Goal: Task Accomplishment & Management: Use online tool/utility

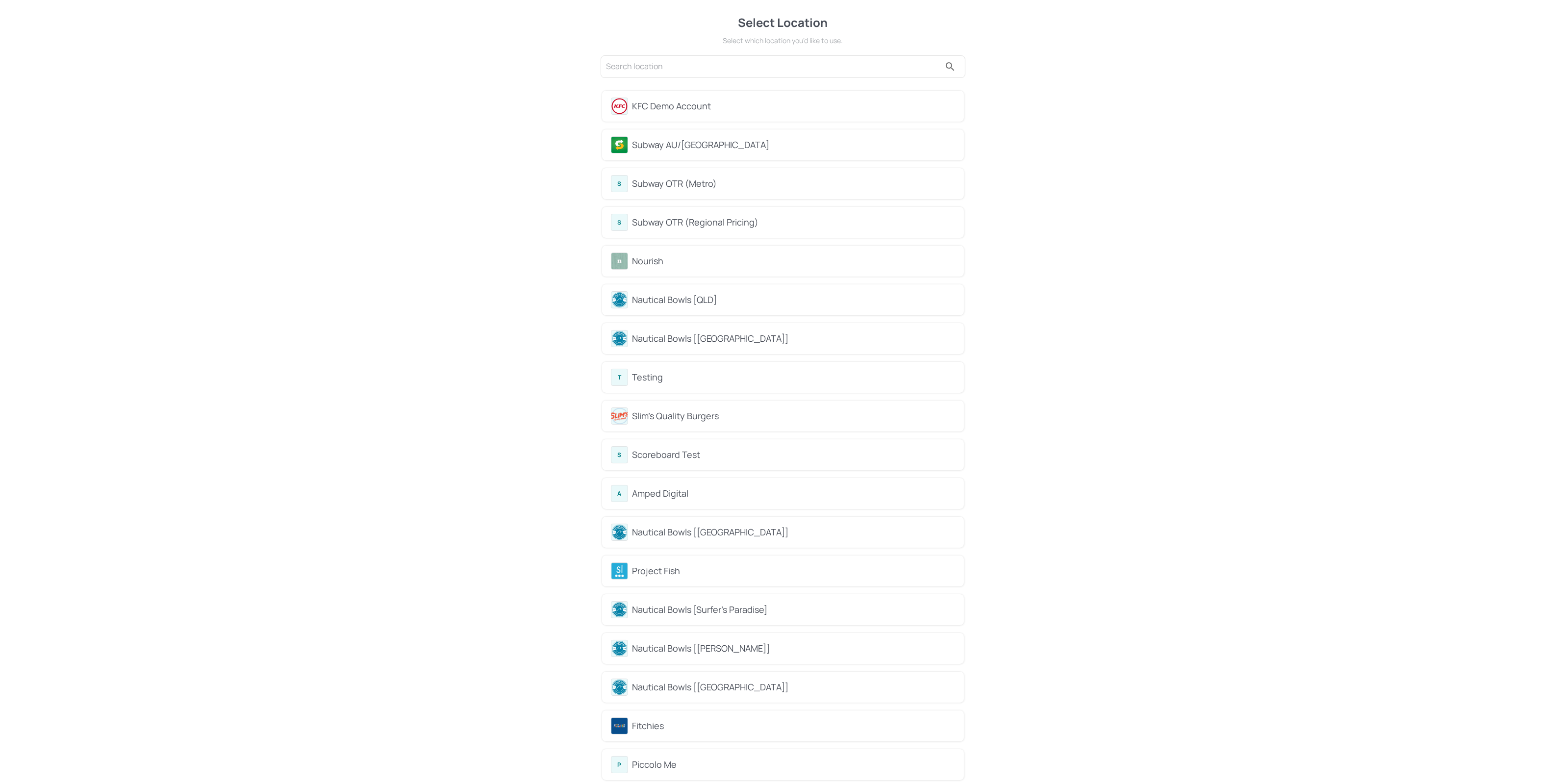
click at [751, 144] on div "Subway AU/[GEOGRAPHIC_DATA]" at bounding box center [794, 144] width 323 height 13
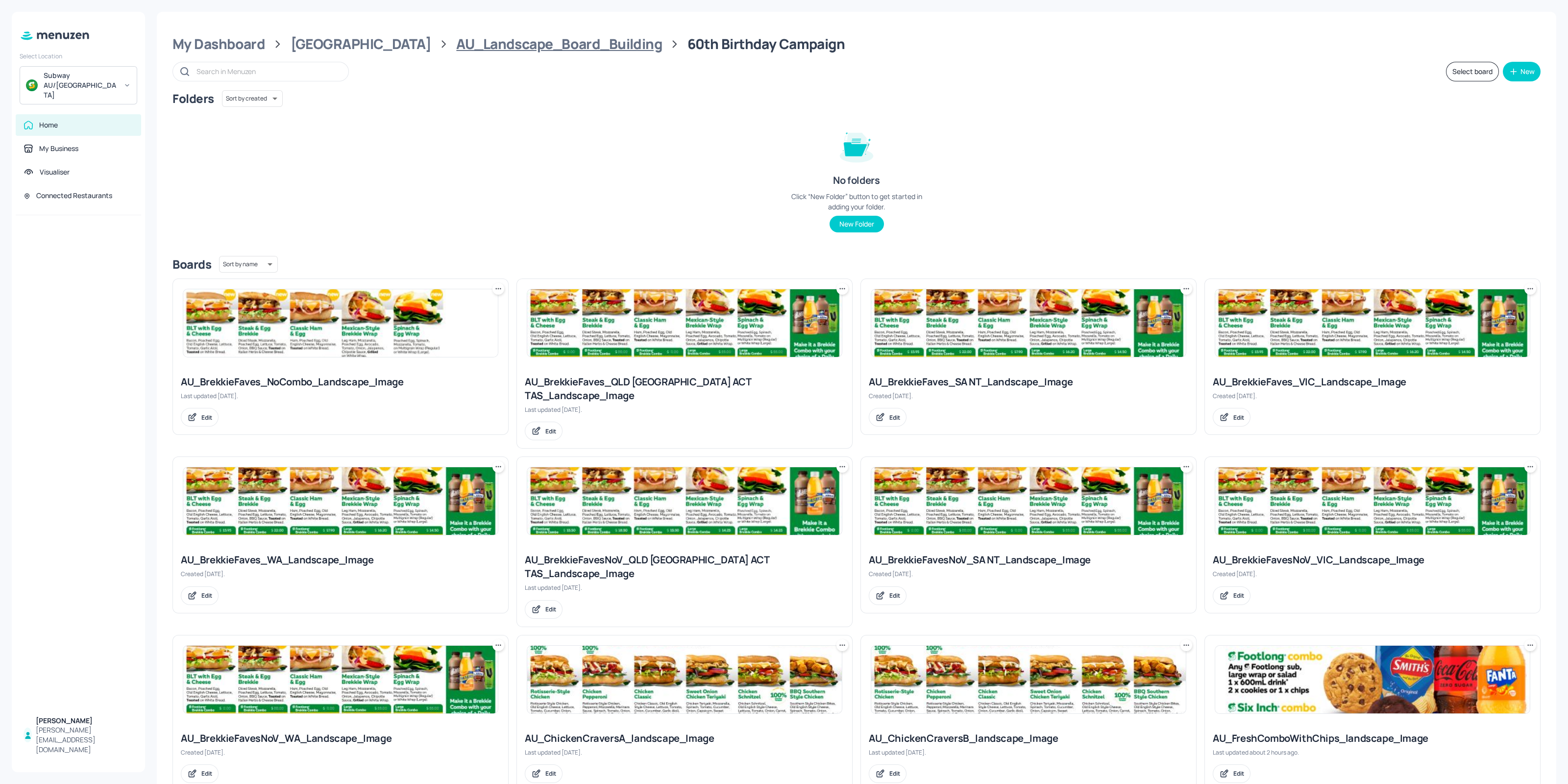
click at [545, 52] on div "AU_Landscape_Board_Building" at bounding box center [559, 44] width 206 height 17
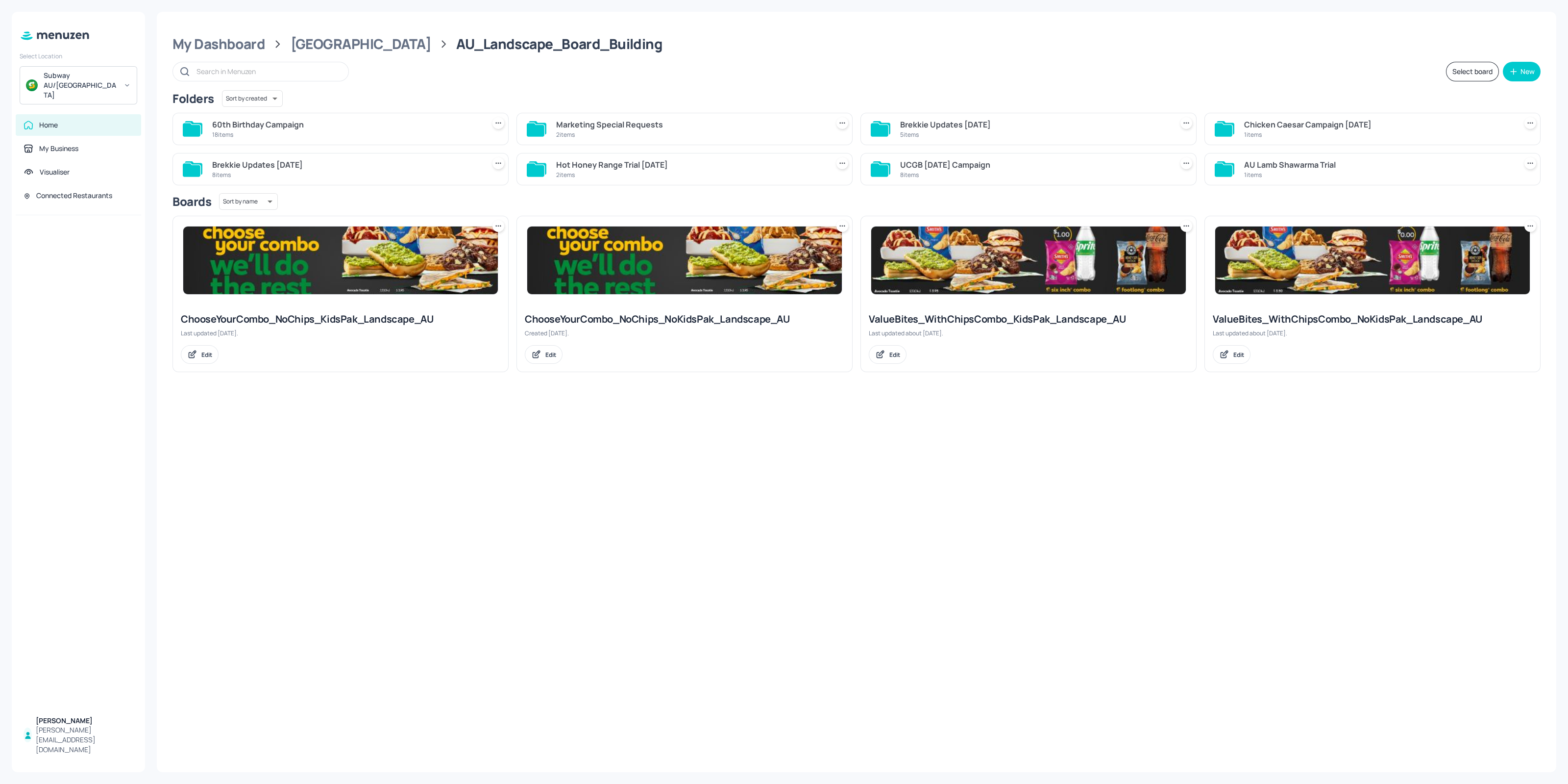
click at [237, 68] on input "text" at bounding box center [267, 71] width 142 height 15
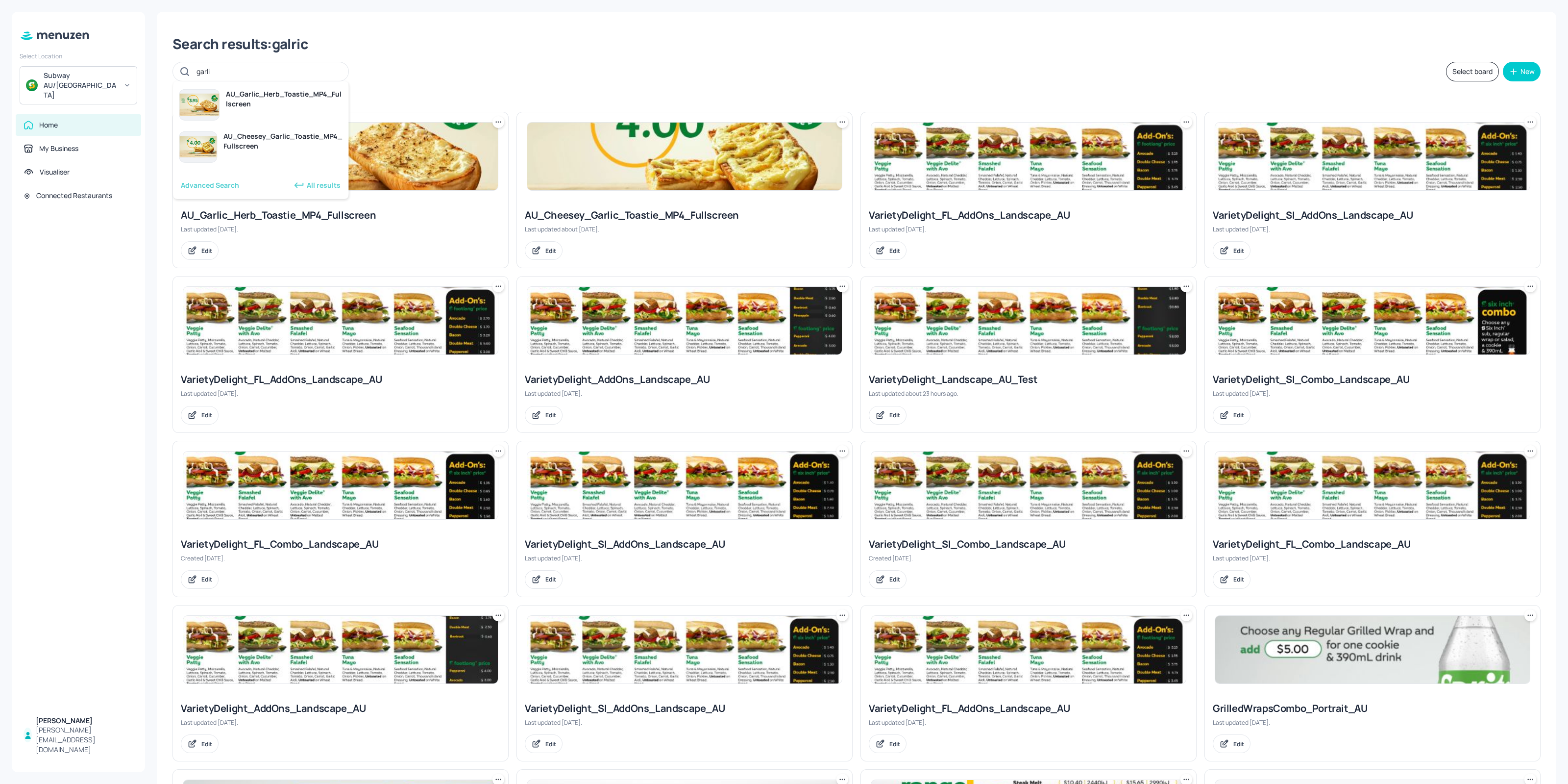
type input "garlic"
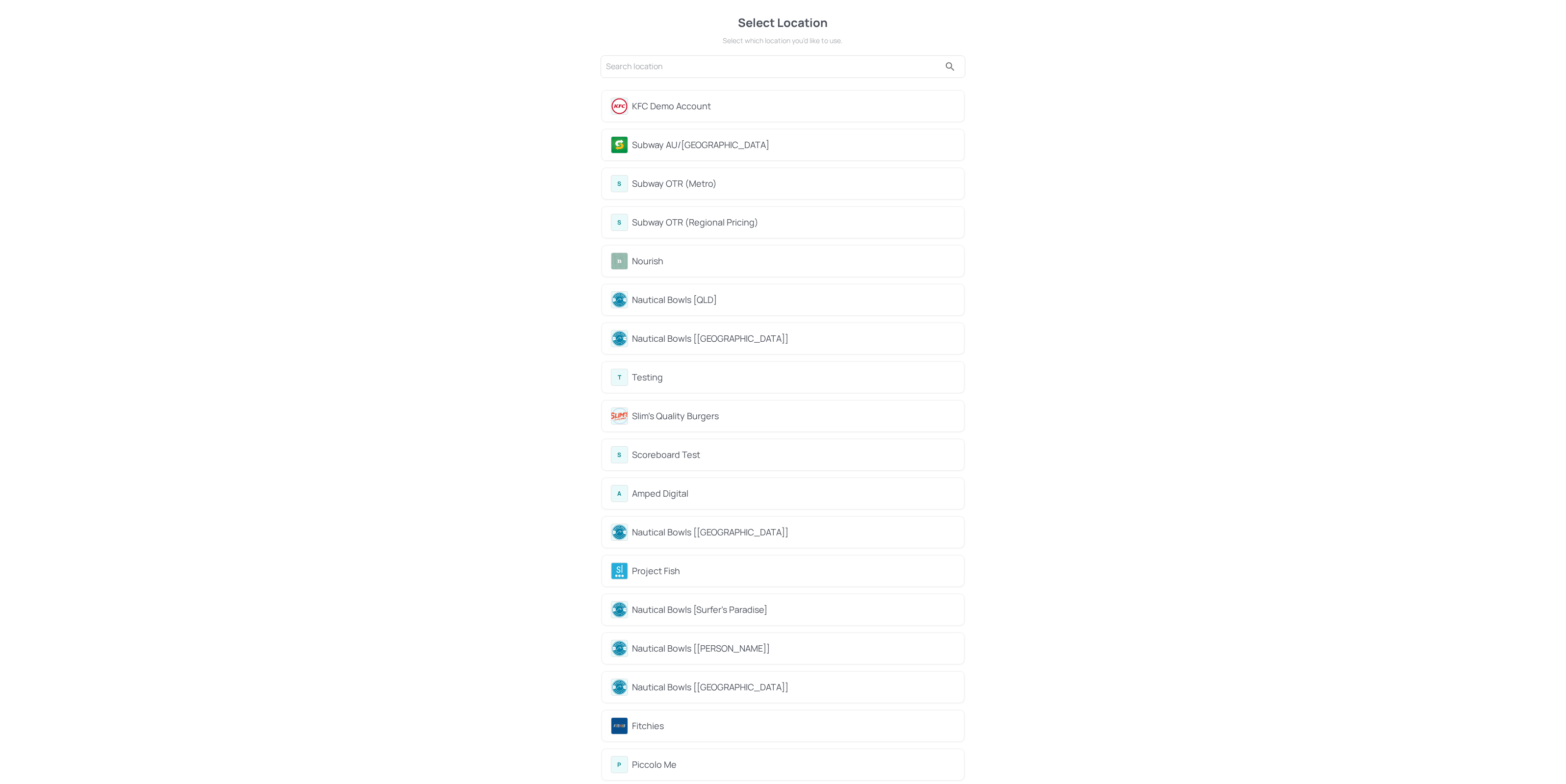
click at [758, 141] on div "Subway AU/[GEOGRAPHIC_DATA]" at bounding box center [794, 144] width 323 height 13
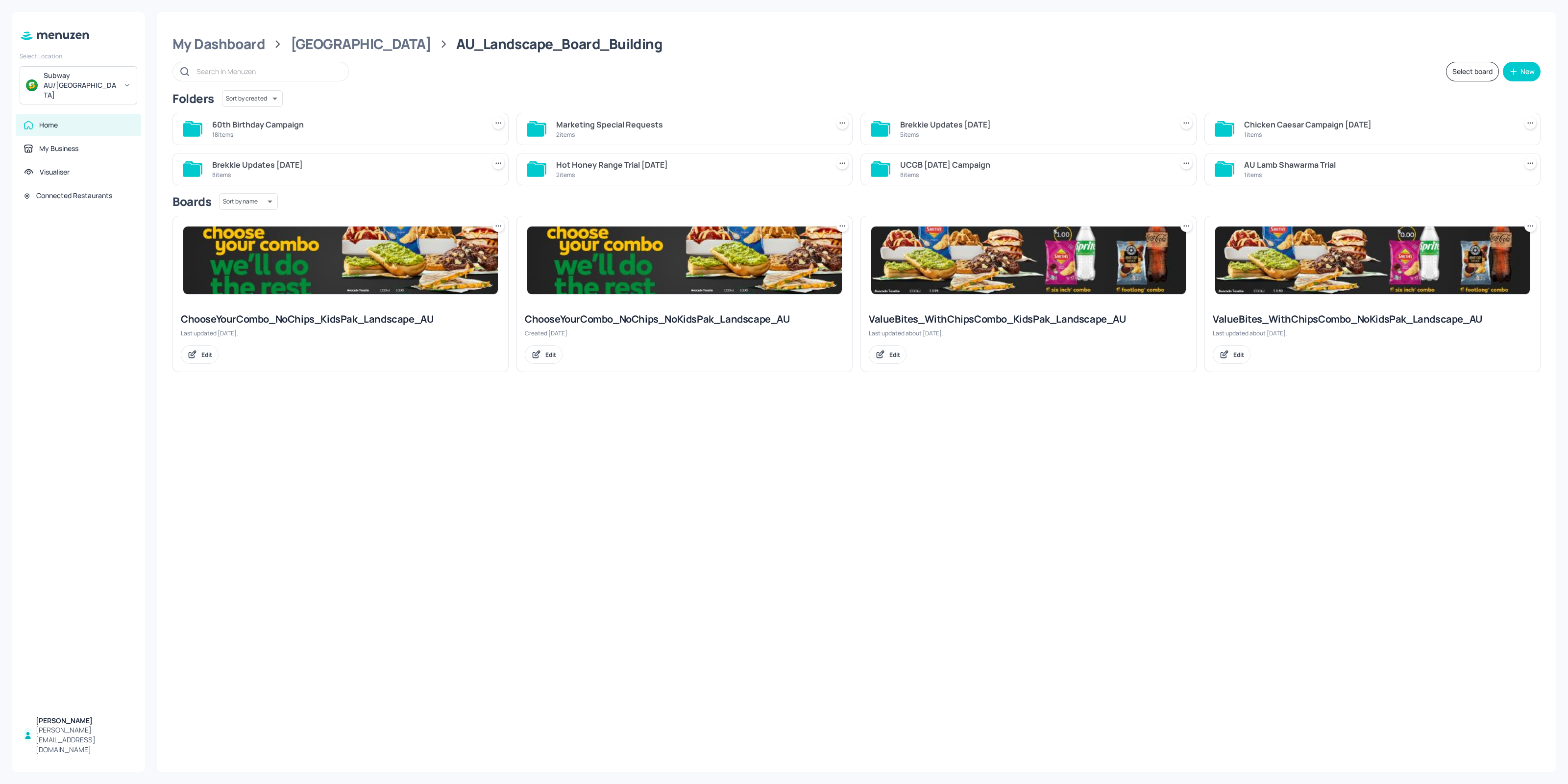
click at [327, 131] on div "18 items" at bounding box center [347, 134] width 268 height 8
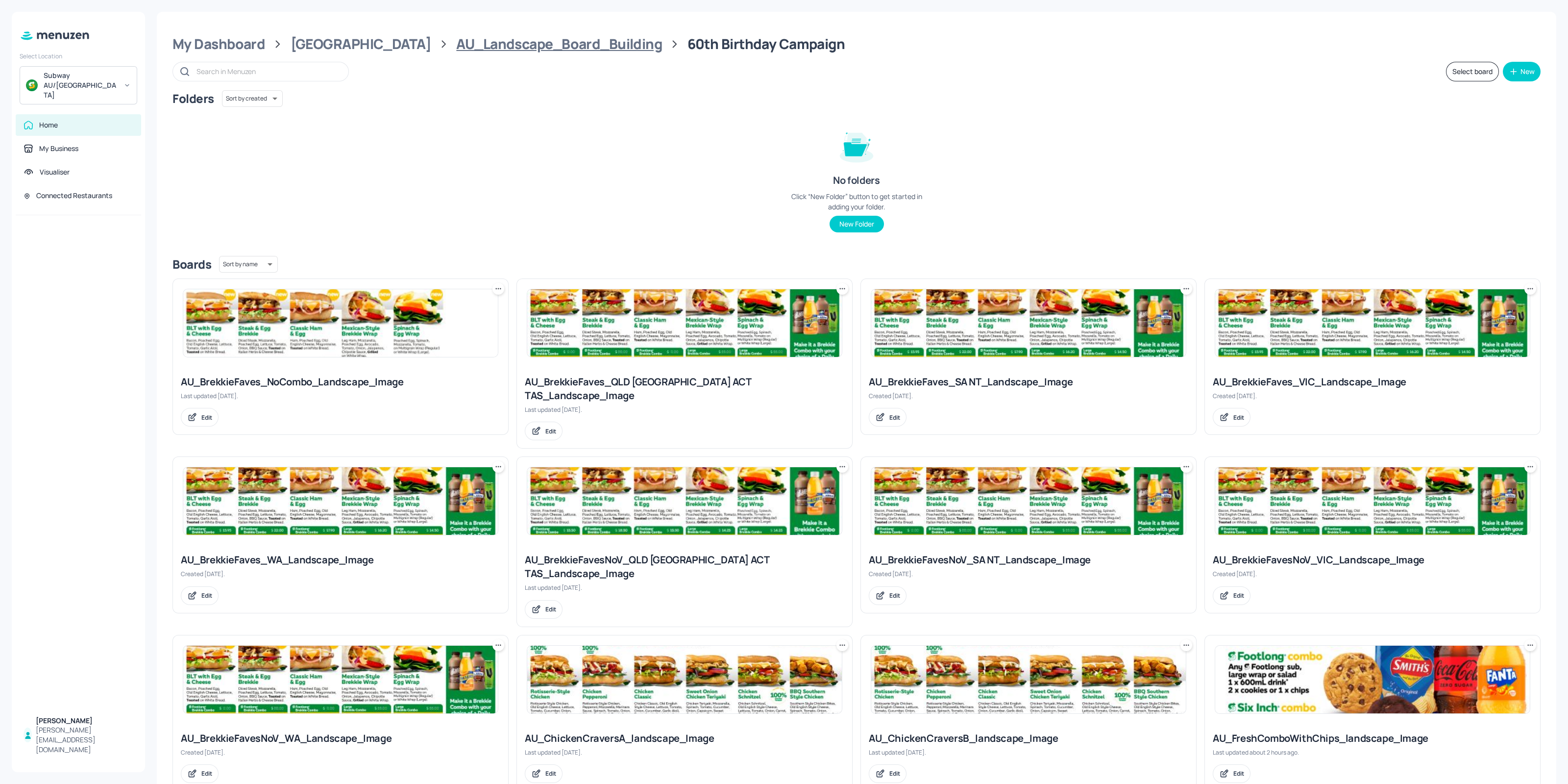
click at [532, 49] on div "AU_Landscape_Board_Building" at bounding box center [559, 44] width 206 height 17
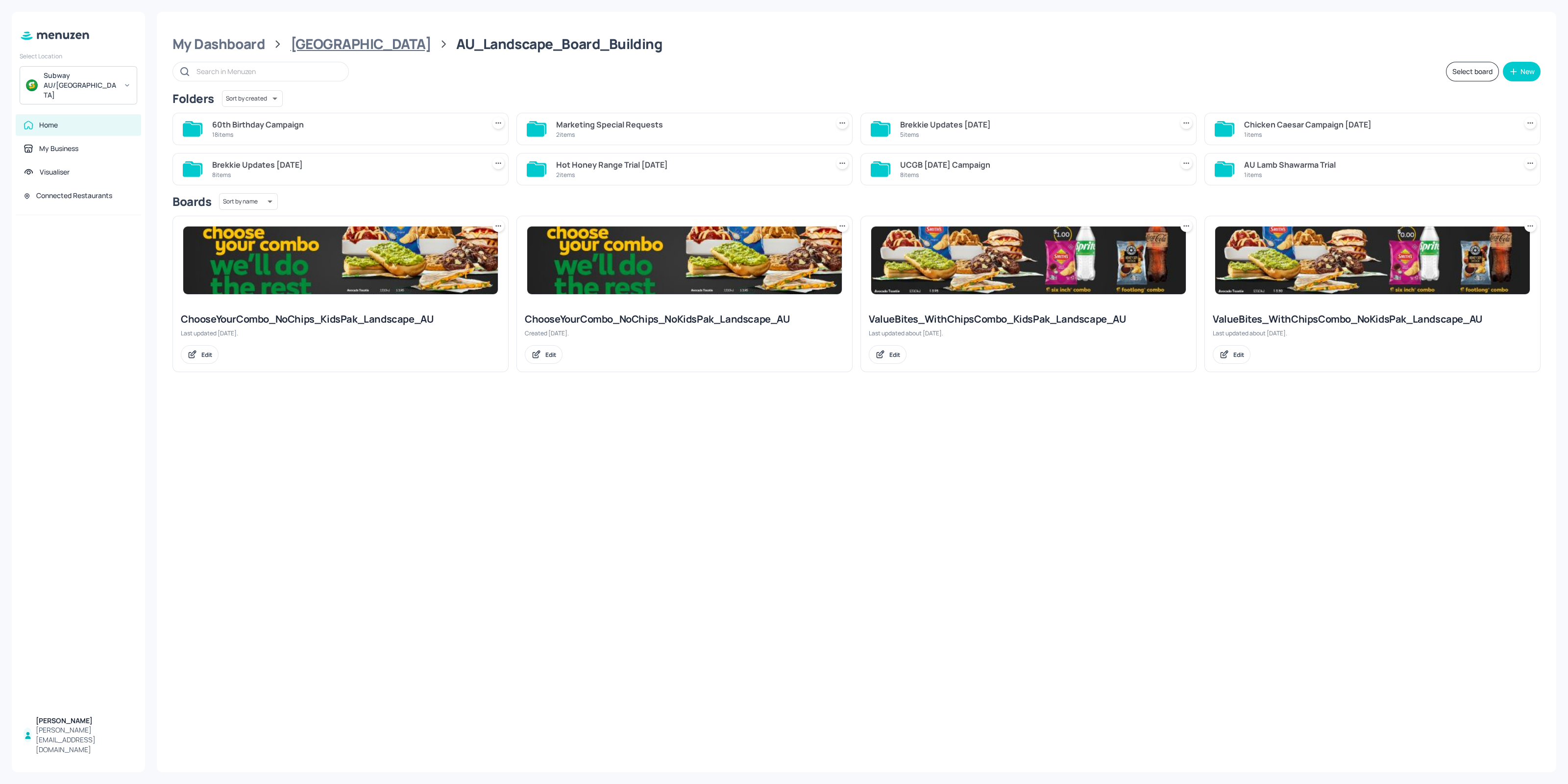
click at [308, 51] on div "[GEOGRAPHIC_DATA]" at bounding box center [361, 44] width 141 height 17
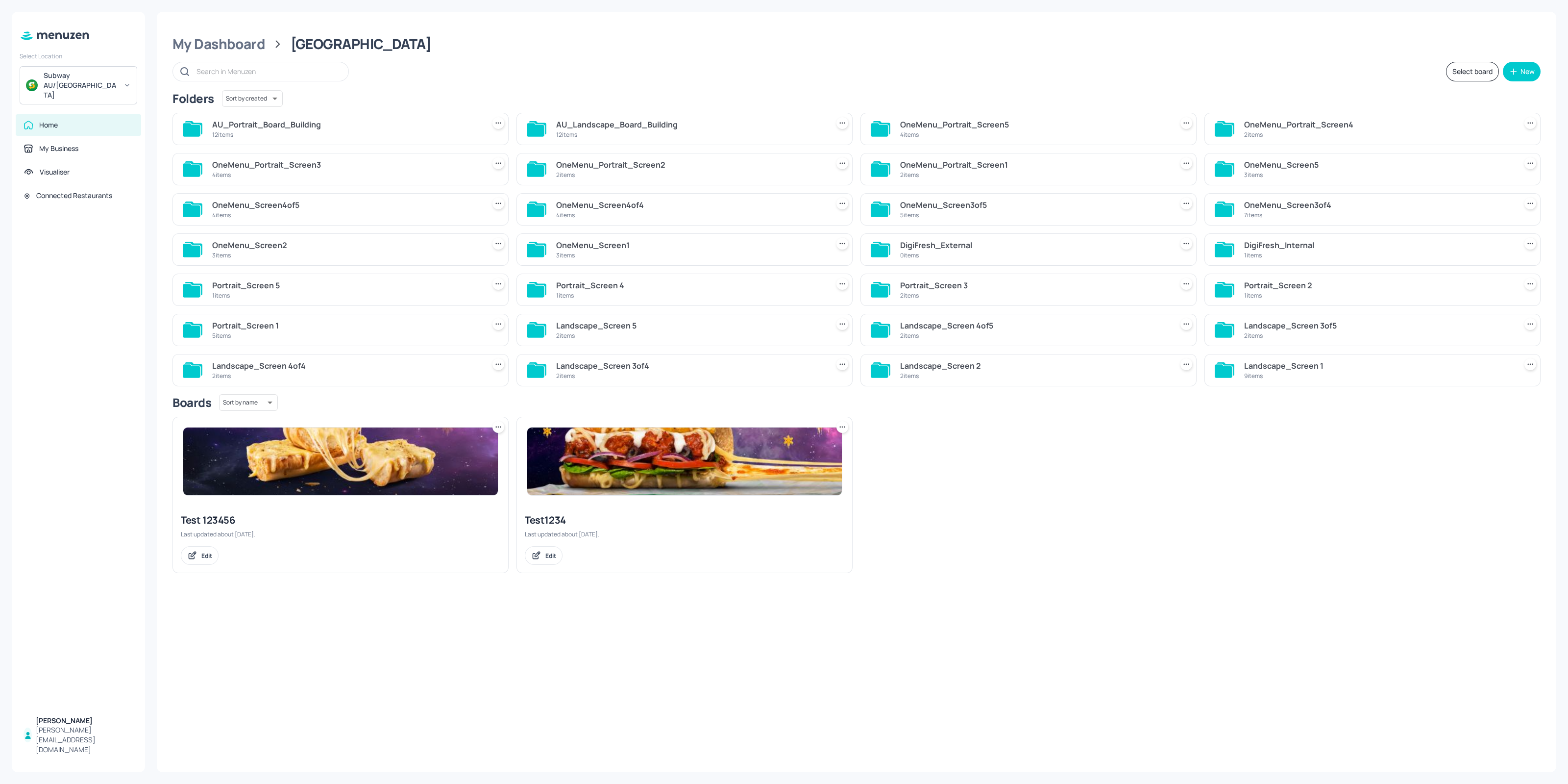
click at [247, 72] on input "text" at bounding box center [267, 71] width 142 height 15
click at [415, 657] on div "My Dashboard Australia Select board New Folders Sort by created id ​ AU_Portrai…" at bounding box center [857, 392] width 1400 height 760
click at [354, 473] on img at bounding box center [340, 461] width 315 height 68
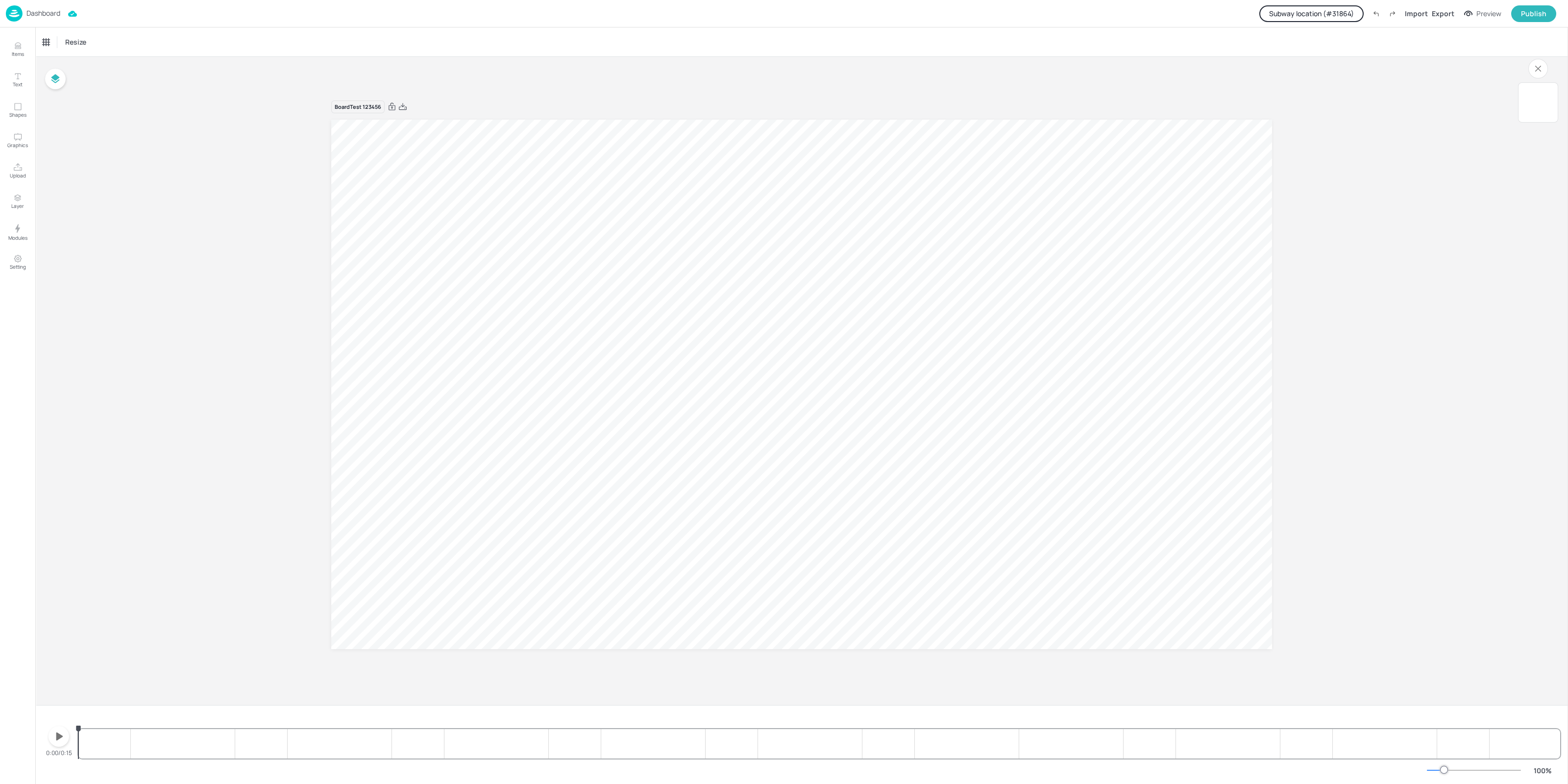
click at [52, 734] on icon "button" at bounding box center [58, 736] width 16 height 16
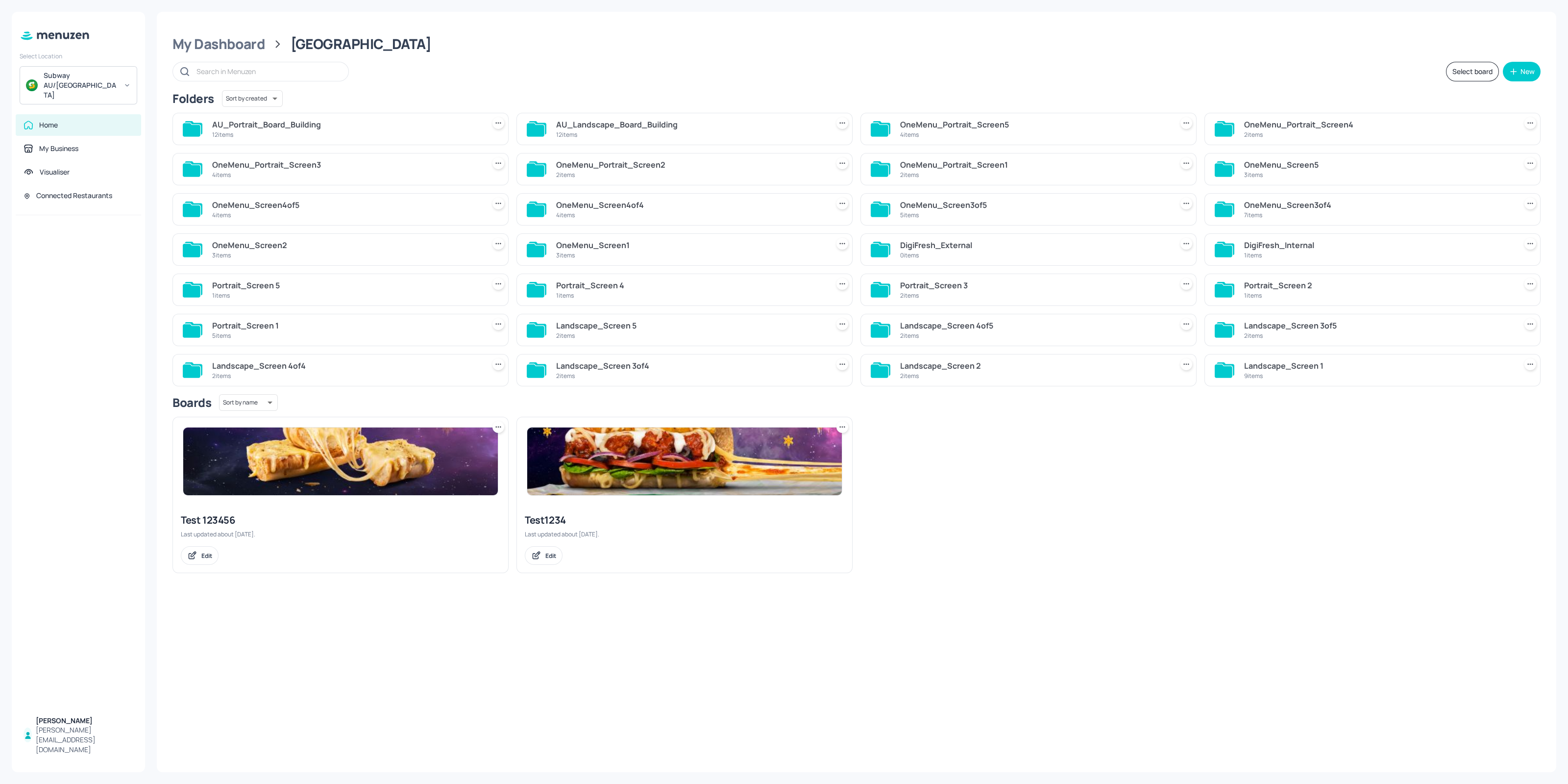
drag, startPoint x: 300, startPoint y: 68, endPoint x: 296, endPoint y: 62, distance: 7.2
click at [300, 68] on input "text" at bounding box center [267, 71] width 142 height 15
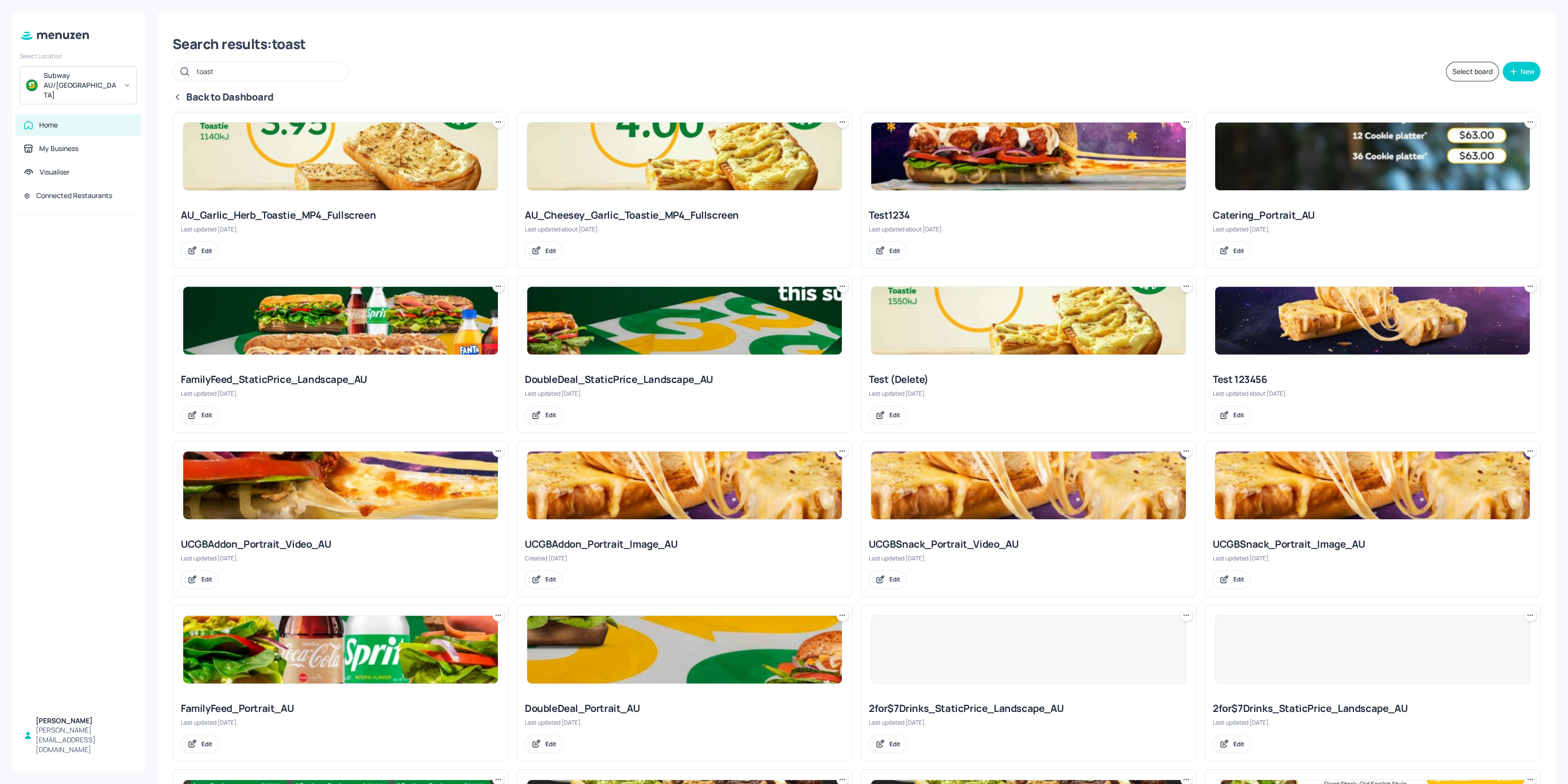
click at [182, 94] on icon at bounding box center [177, 97] width 10 height 10
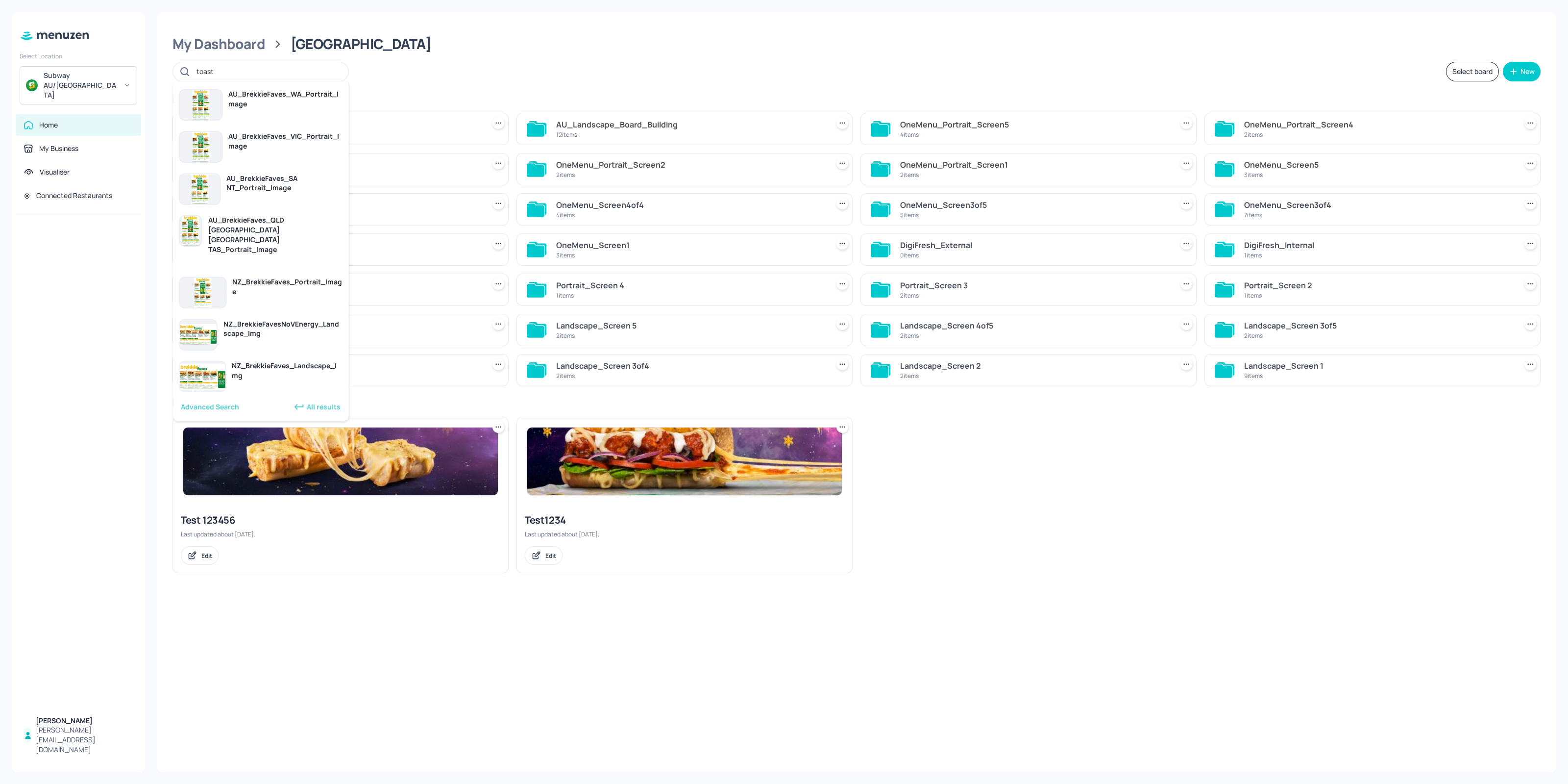
drag, startPoint x: 188, startPoint y: 72, endPoint x: 131, endPoint y: 72, distance: 57.0
click at [131, 73] on div "Select Location Subway AU/[GEOGRAPHIC_DATA] Home My Business Visualiser Connect…" at bounding box center [784, 392] width 1568 height 784
paste input "UCGBSnack"
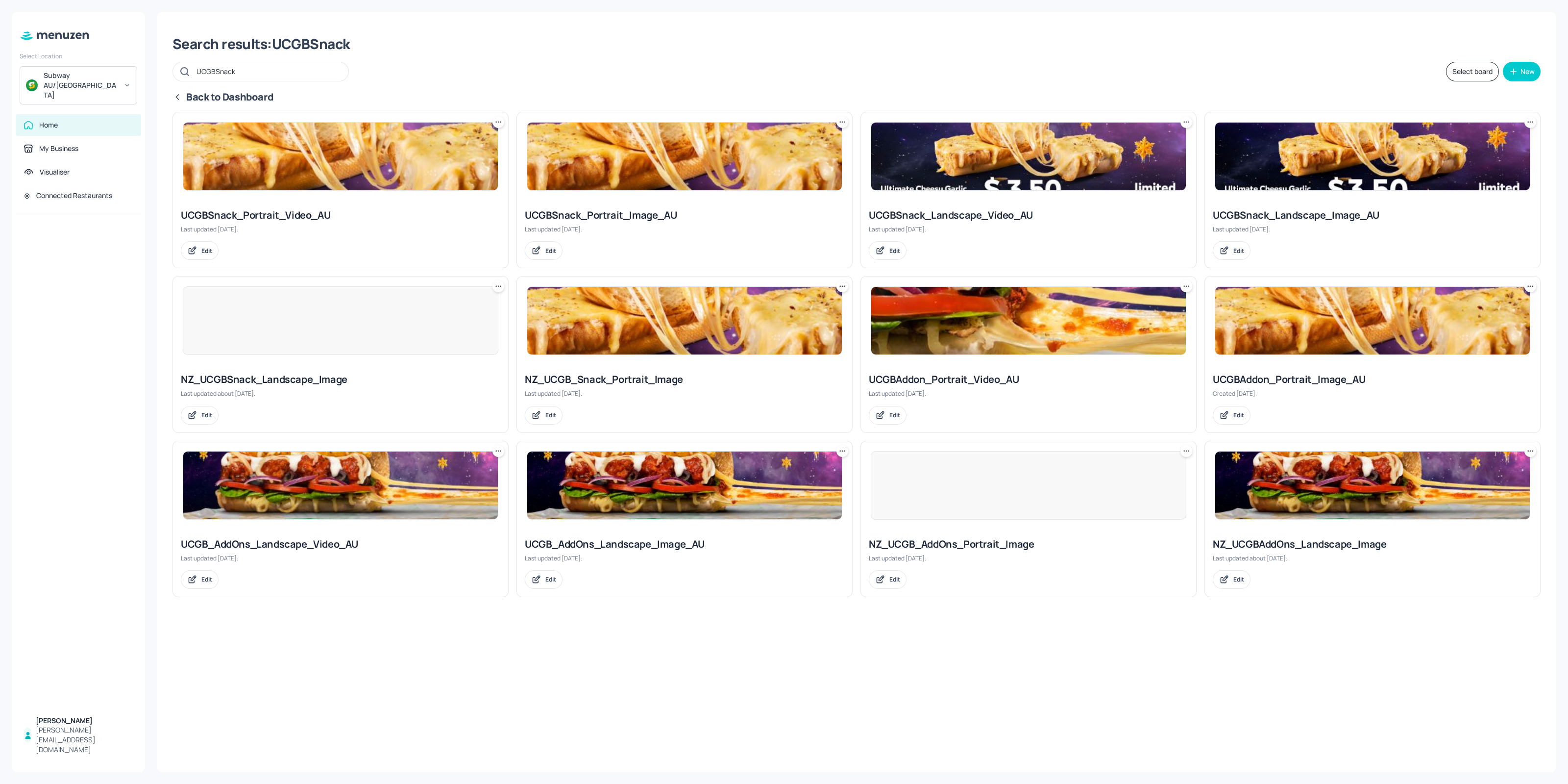
click at [183, 99] on div "Back to Dashboard" at bounding box center [856, 97] width 1368 height 14
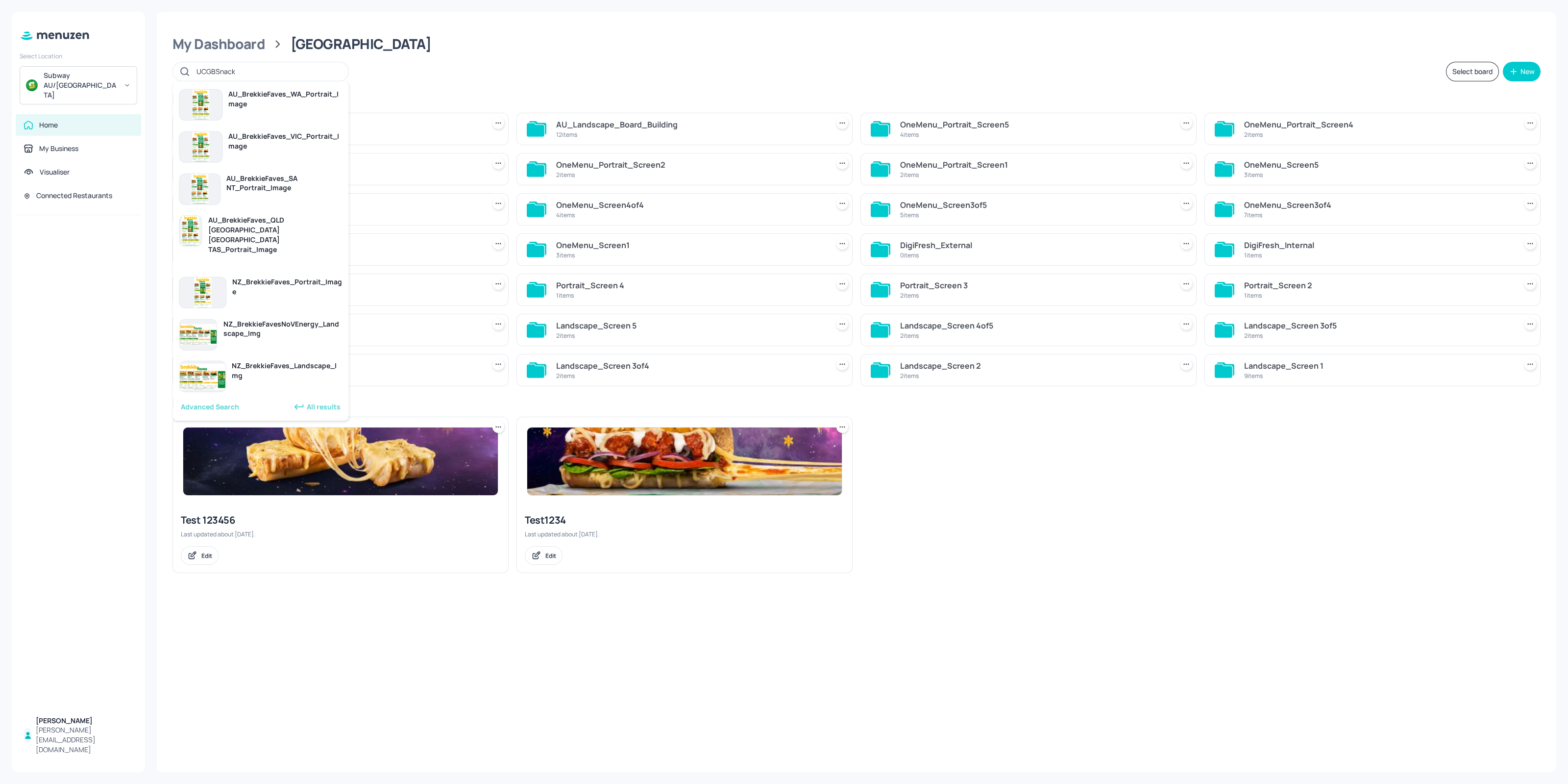
click at [236, 65] on input "UCGBSnack" at bounding box center [267, 71] width 142 height 15
click at [573, 95] on div "Folders Sort by created id ​" at bounding box center [856, 99] width 1368 height 16
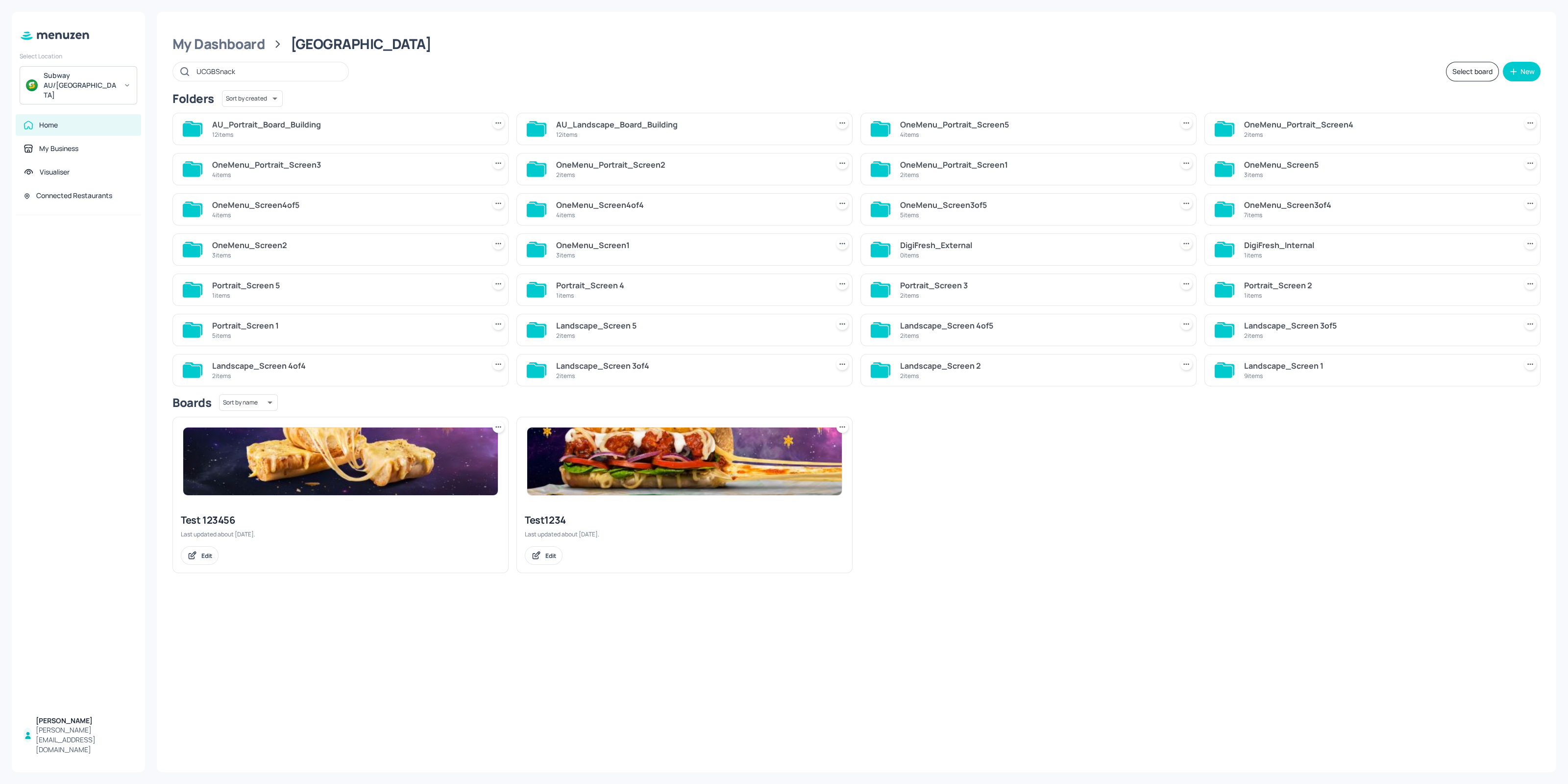
click at [641, 131] on div "12 items" at bounding box center [690, 134] width 268 height 8
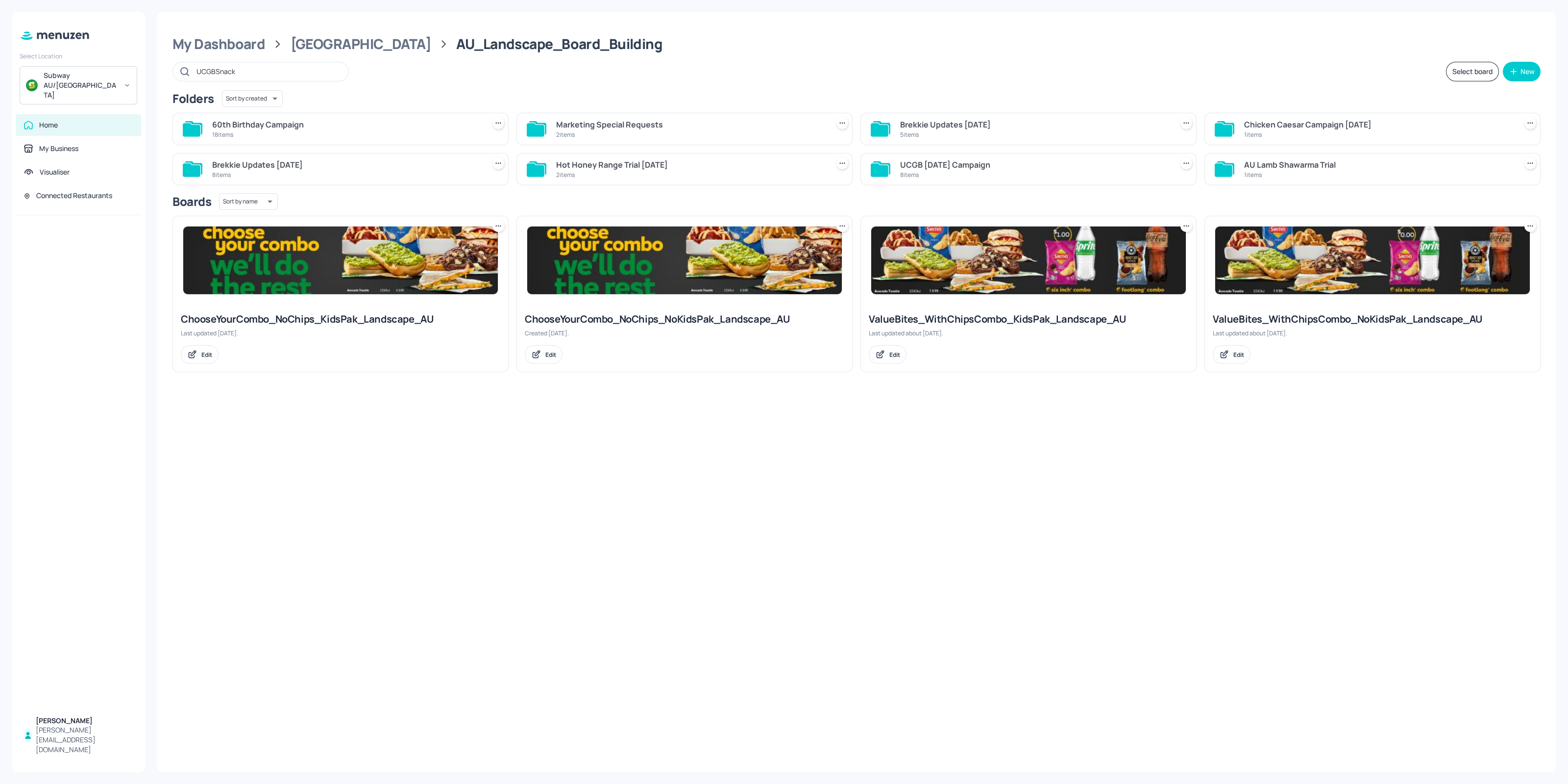
click at [241, 72] on input "UCGBSnack" at bounding box center [267, 71] width 142 height 15
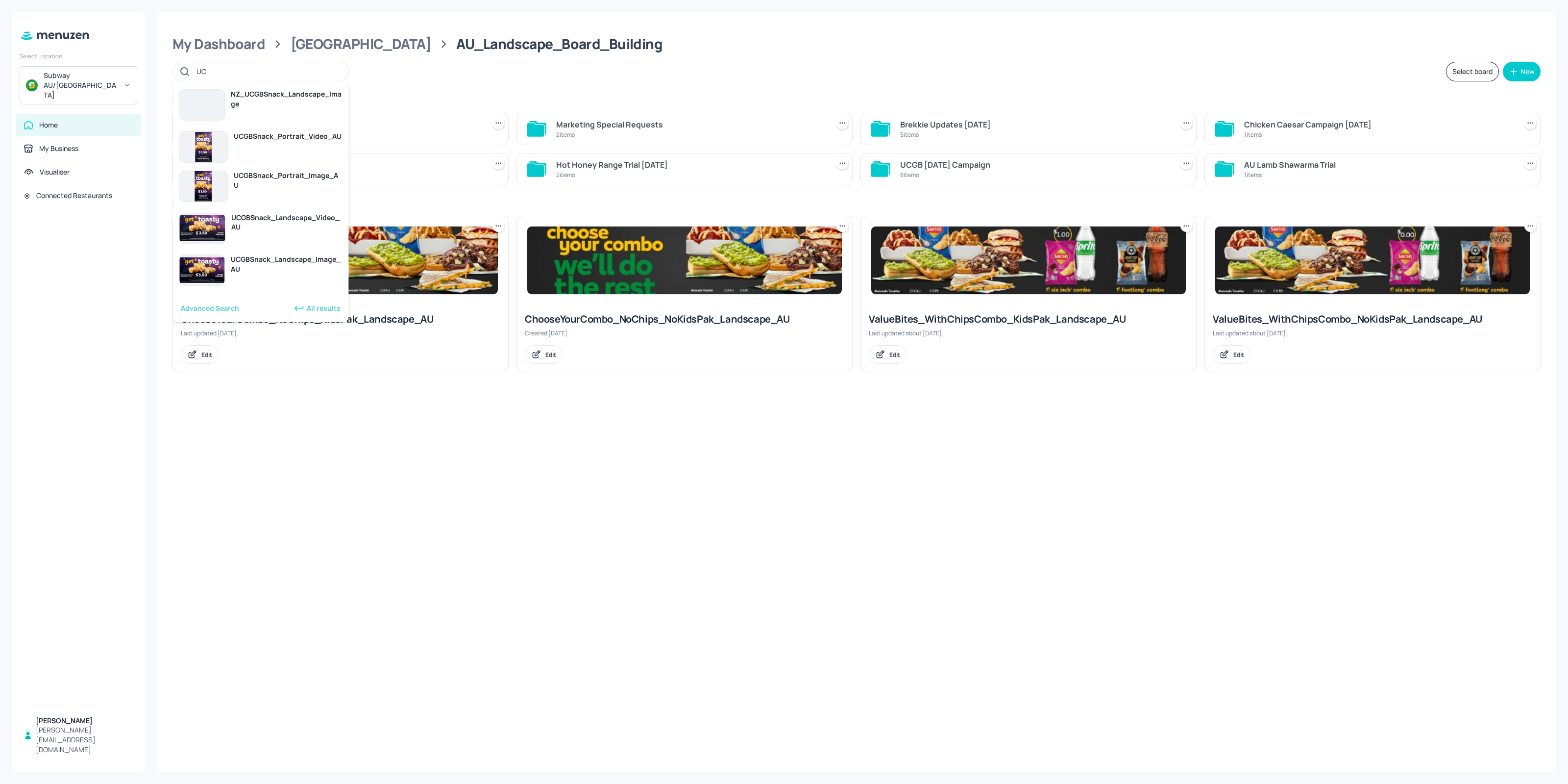
type input "U"
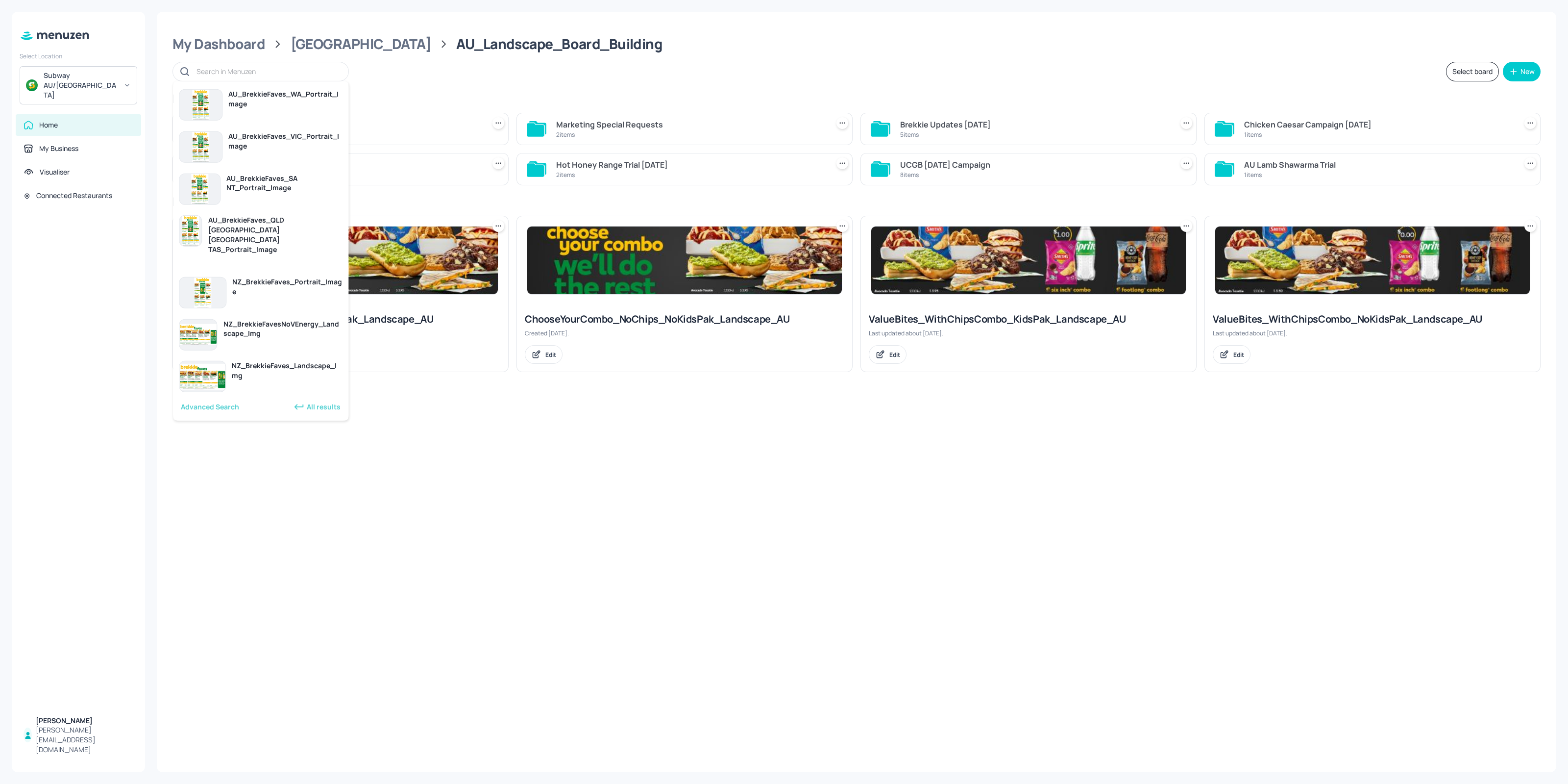
click at [877, 65] on div "Select board New" at bounding box center [856, 71] width 1368 height 19
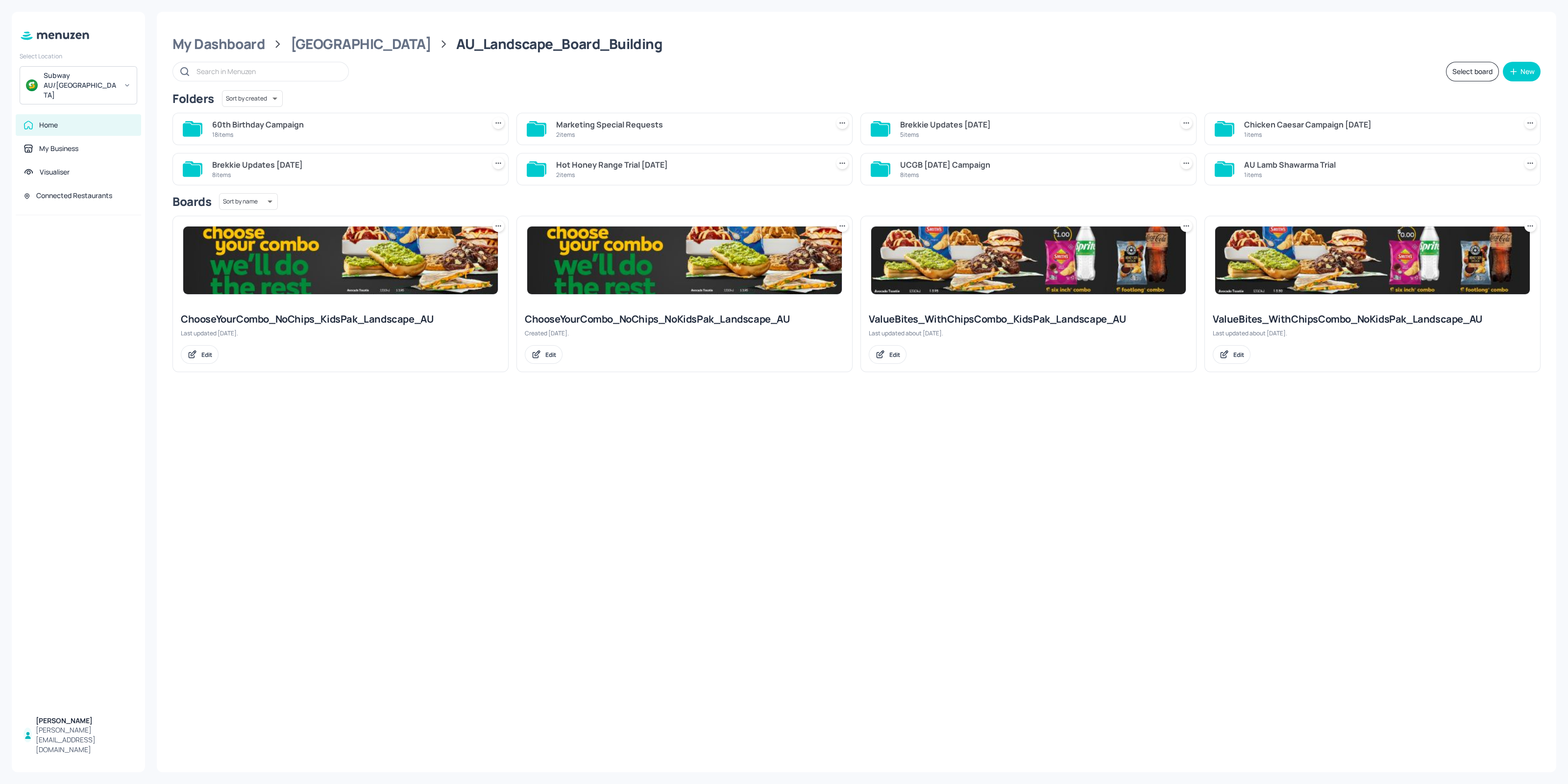
click at [998, 165] on div "UCGB [DATE] Campaign" at bounding box center [1034, 164] width 268 height 12
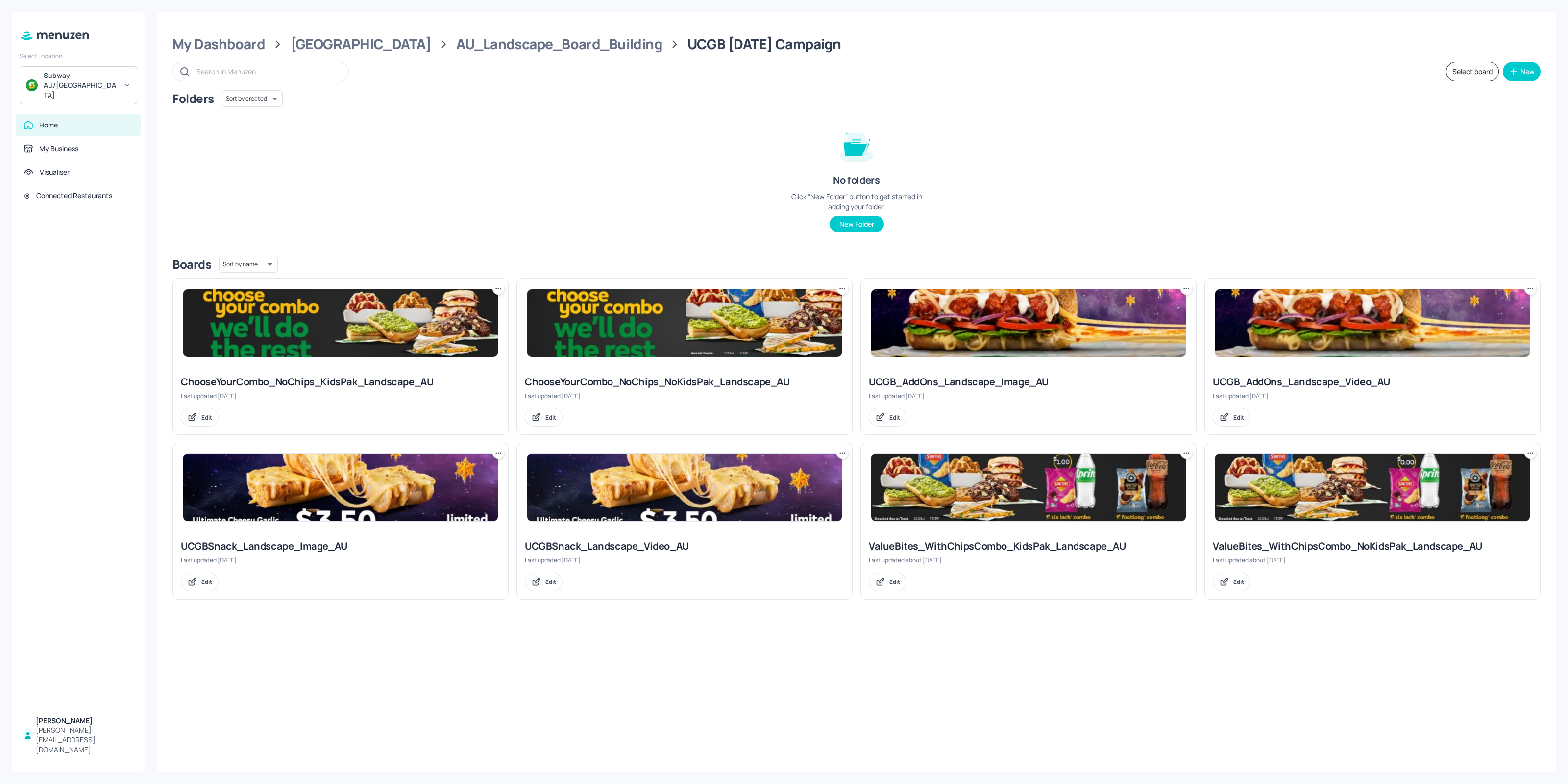
click at [376, 500] on img at bounding box center [340, 487] width 315 height 68
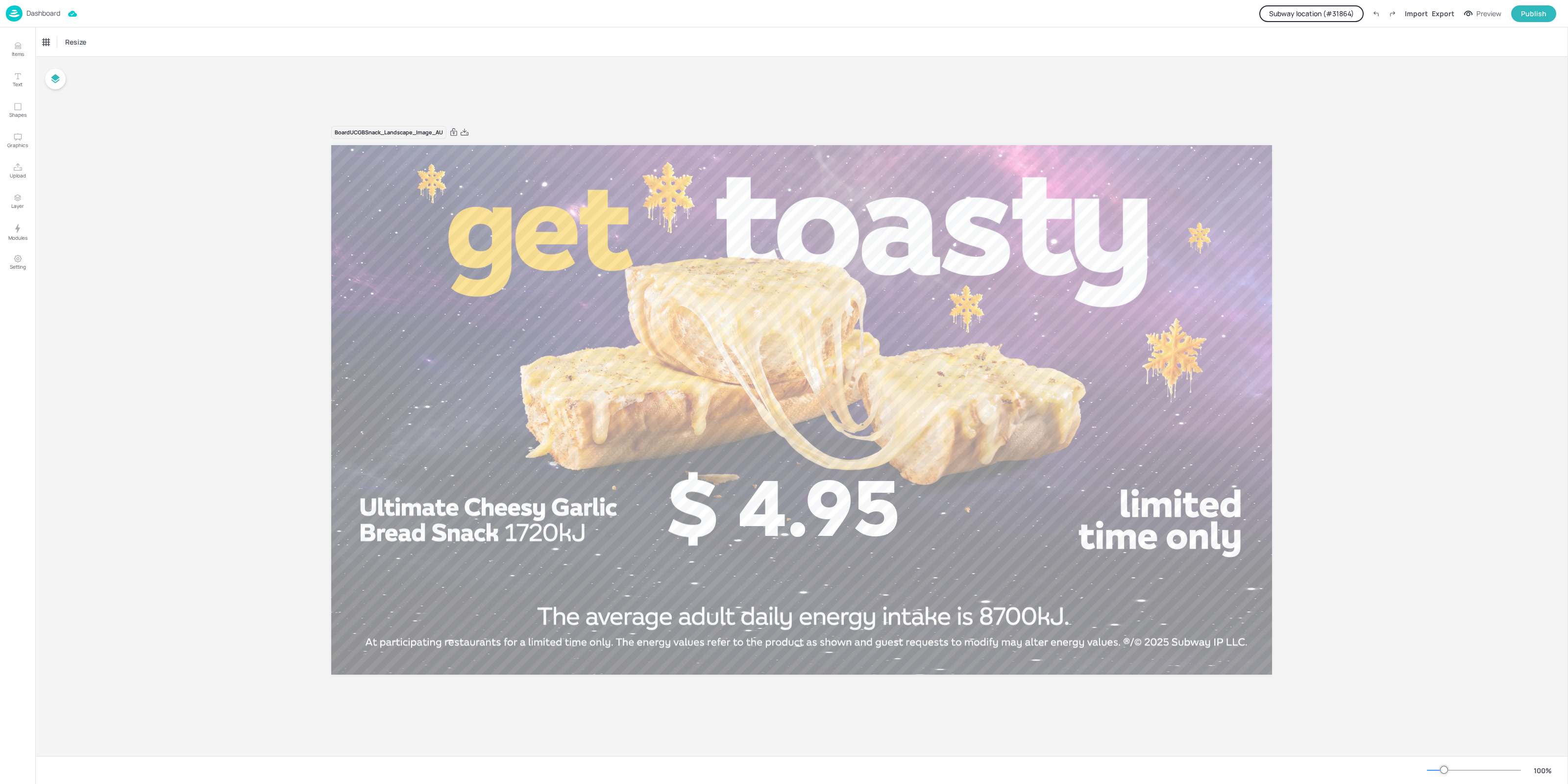
click at [1322, 5] on button "Subway location (# 31864 )" at bounding box center [1312, 14] width 104 height 16
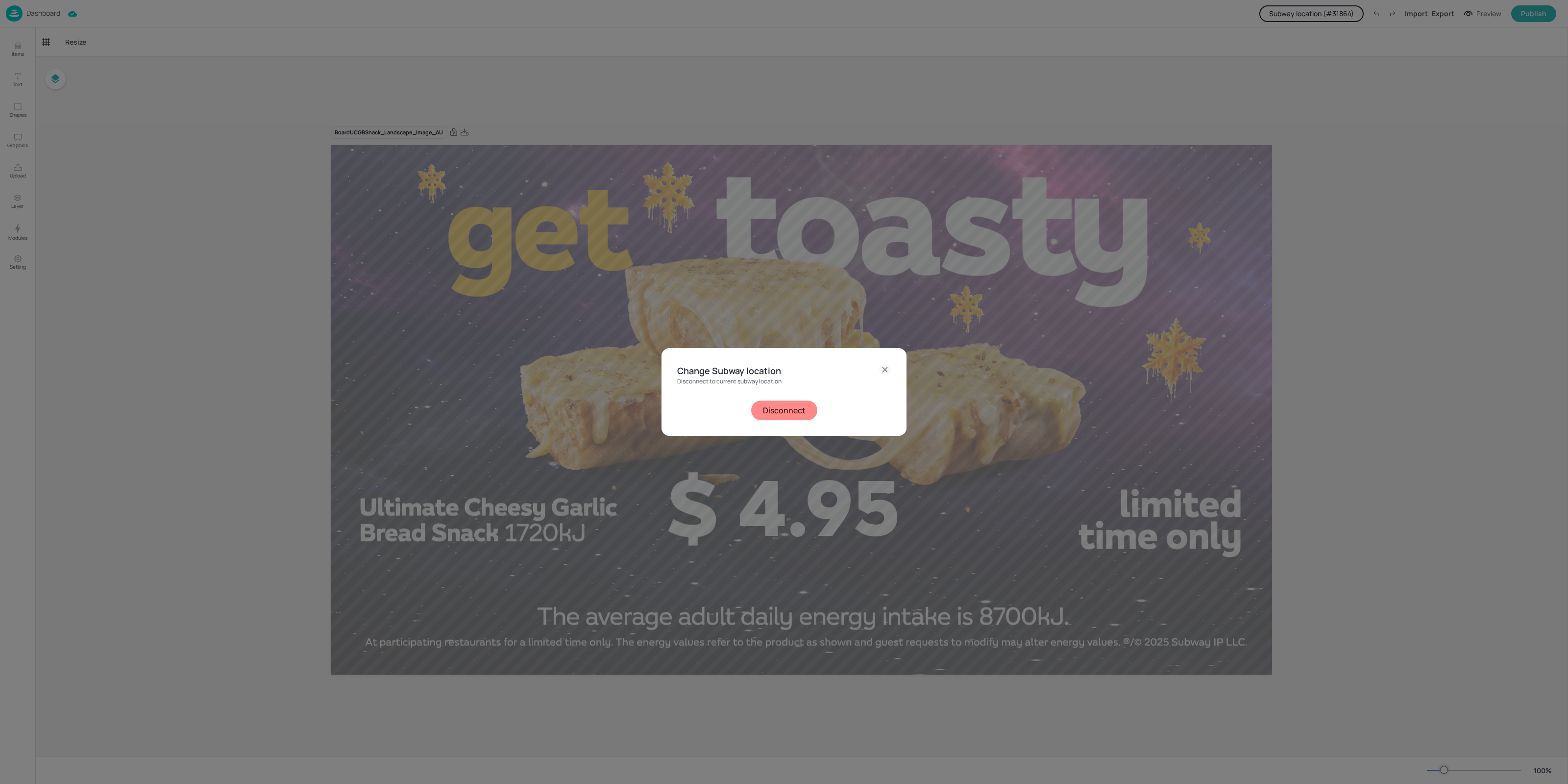
click at [779, 416] on button "Disconnect" at bounding box center [784, 410] width 66 height 19
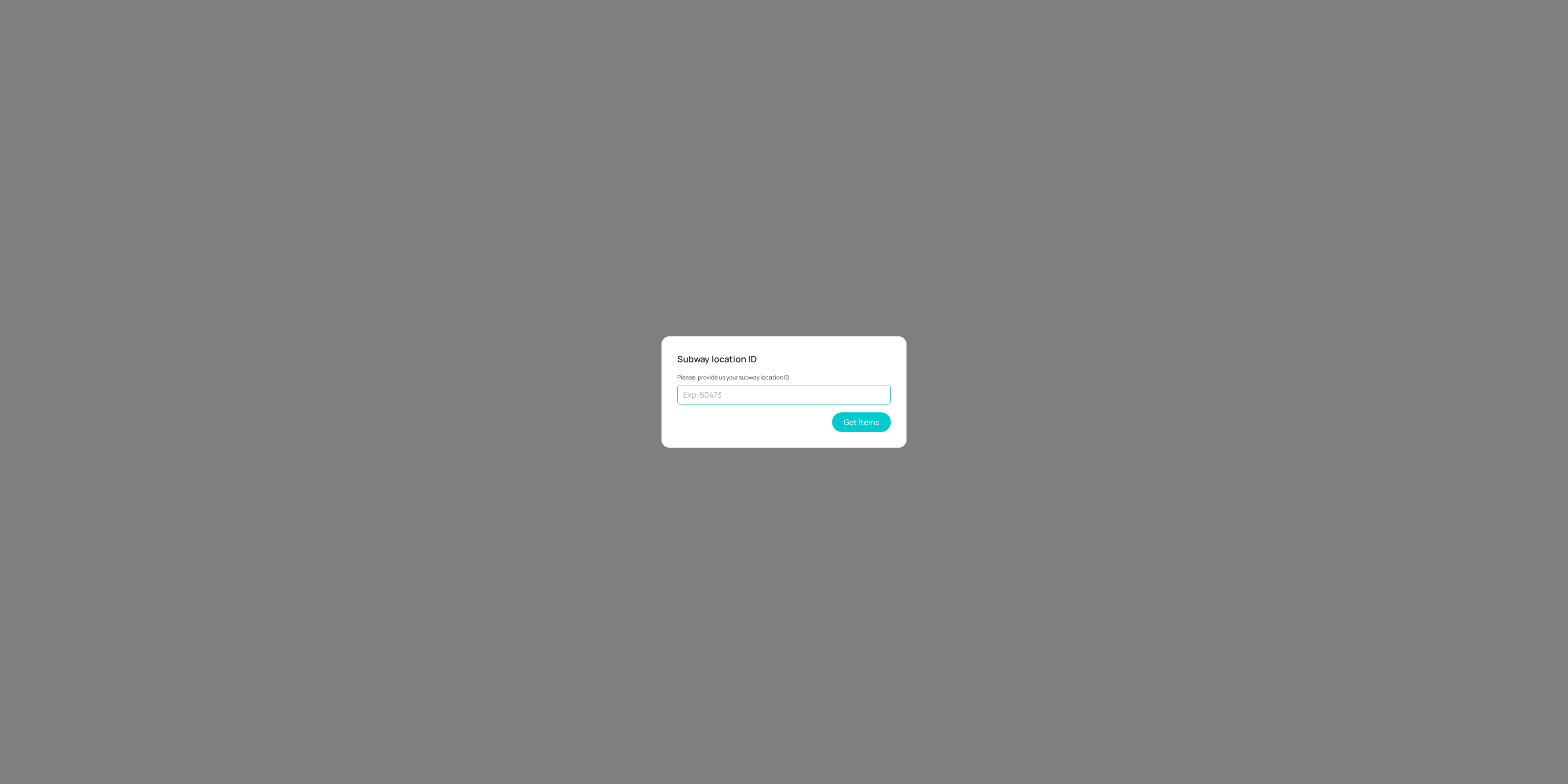
click at [777, 397] on input "text" at bounding box center [784, 394] width 214 height 19
type input "25102"
click at [861, 423] on button "Get Items" at bounding box center [862, 422] width 58 height 19
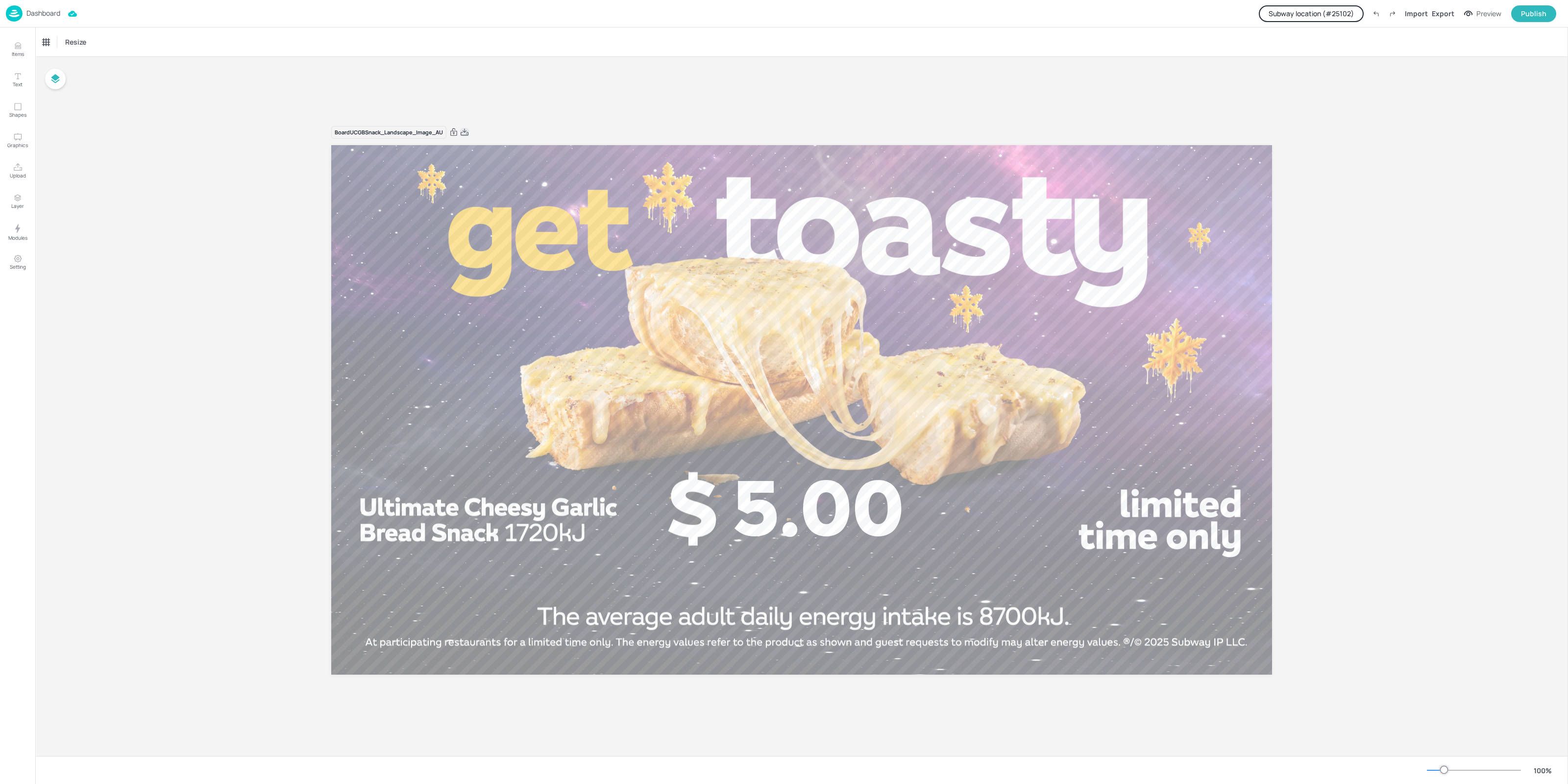
click at [467, 131] on icon at bounding box center [465, 132] width 8 height 7
